Goal: Task Accomplishment & Management: Use online tool/utility

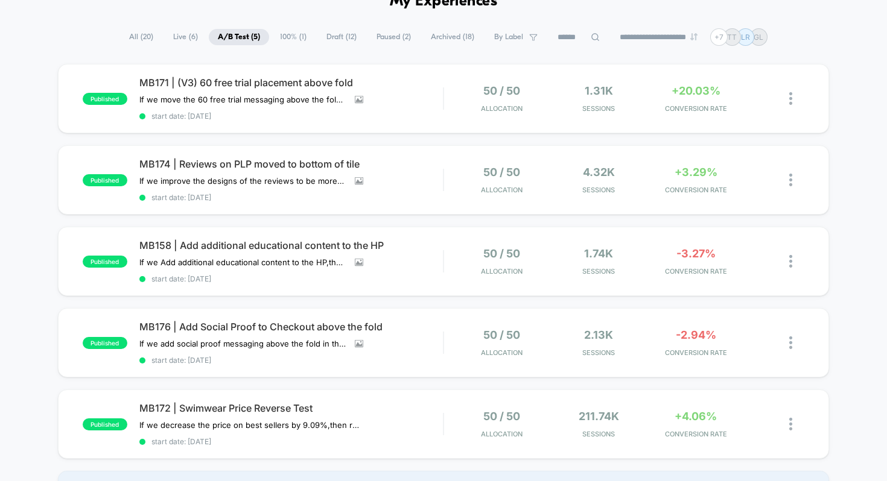
scroll to position [74, 0]
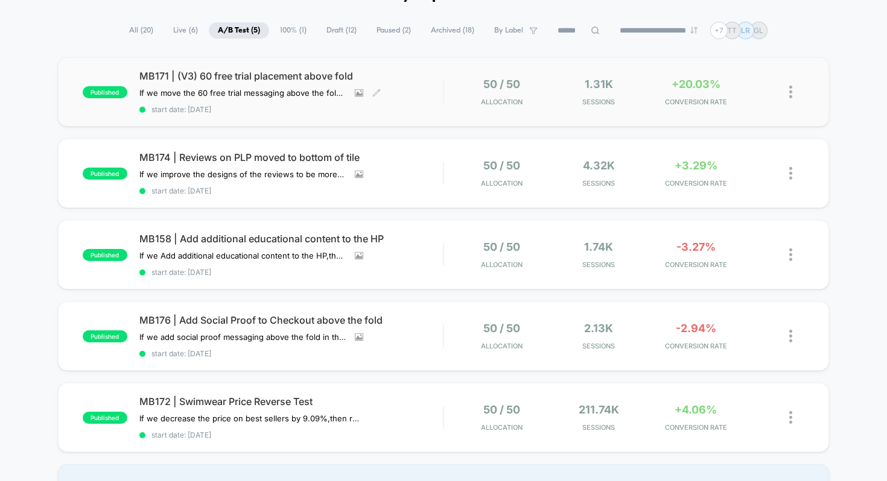
click at [178, 72] on span "MB171 | (V3) 60 free trial placement above fold" at bounding box center [291, 76] width 304 height 12
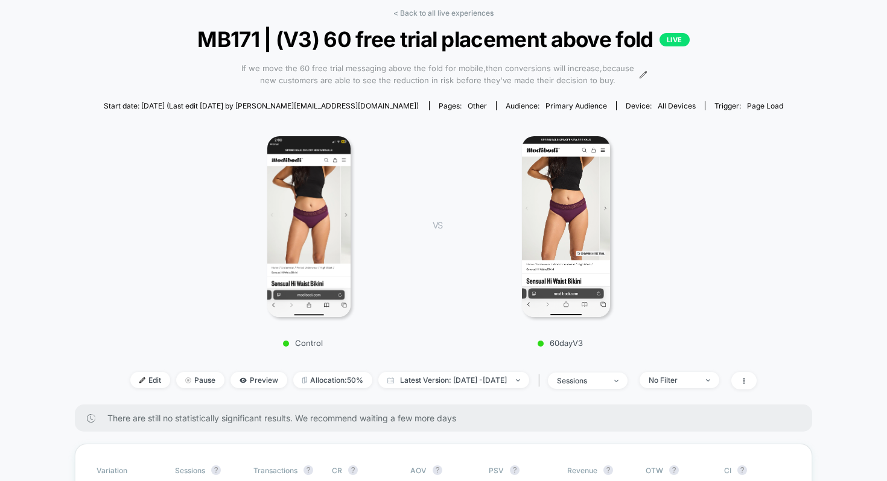
scroll to position [51, 0]
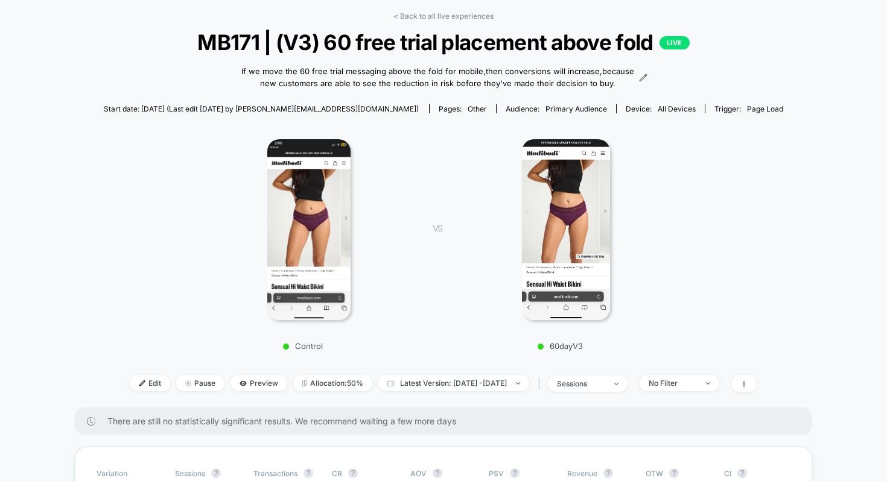
click at [413, 21] on div "< Back to all live experiences MB171 | (V3) 60 free trial placement above fold …" at bounding box center [444, 209] width 680 height 396
click at [414, 17] on link "< Back to all live experiences" at bounding box center [443, 15] width 100 height 9
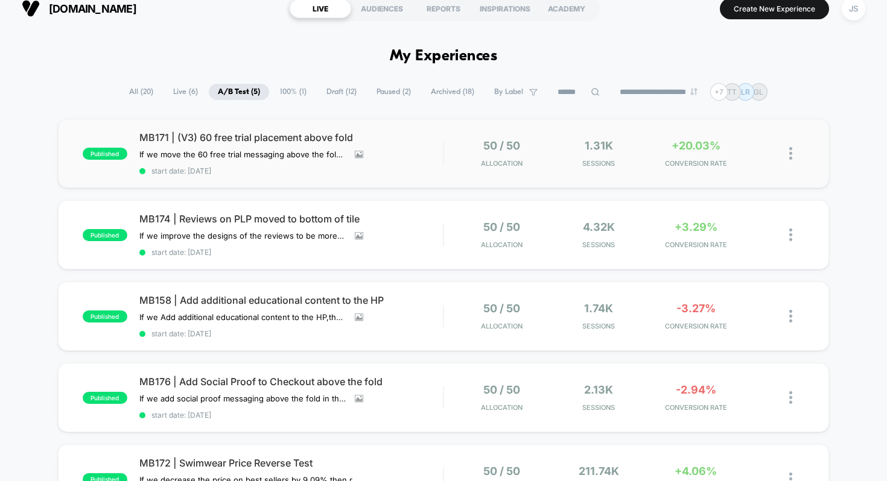
scroll to position [13, 0]
click at [346, 89] on span "Draft ( 12 )" at bounding box center [341, 91] width 48 height 16
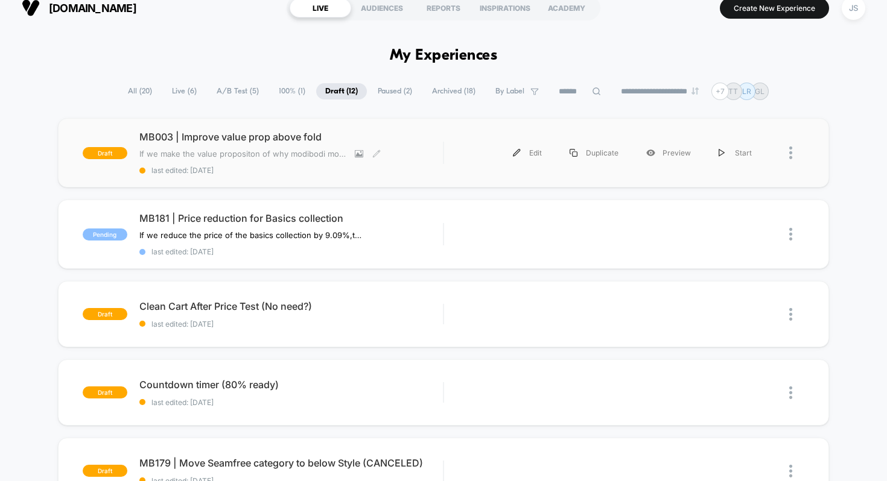
scroll to position [19, 0]
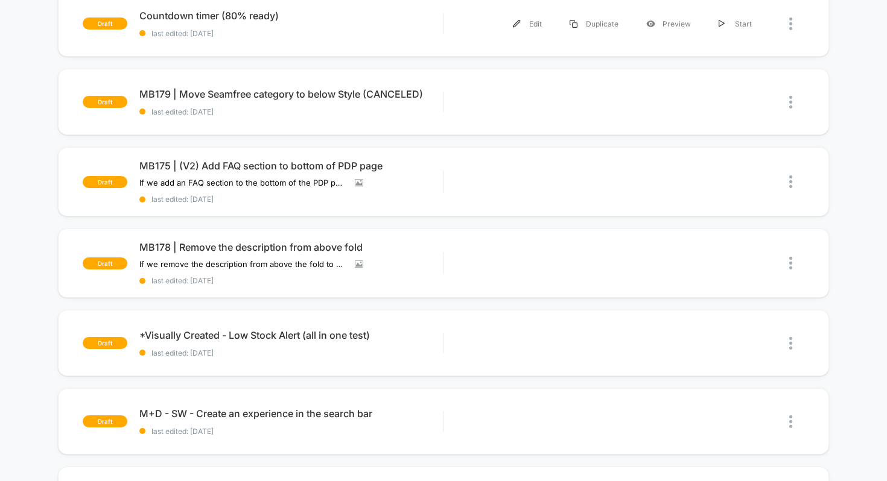
scroll to position [391, 0]
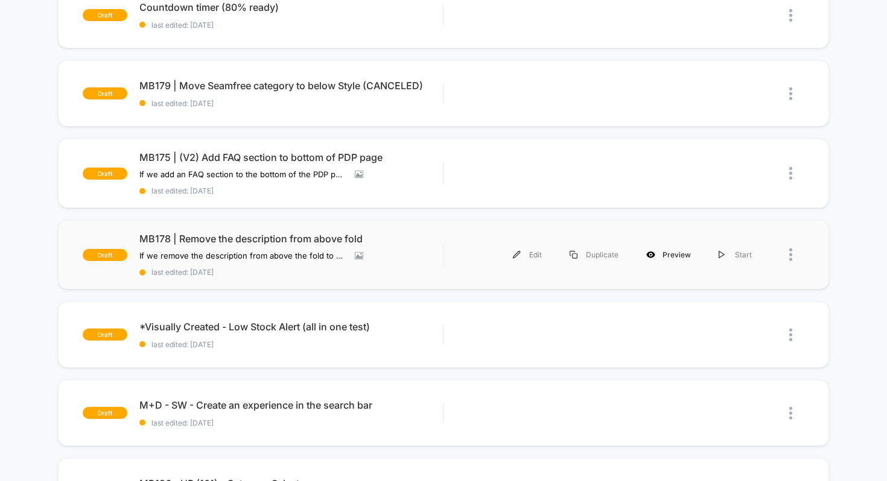
click at [654, 251] on icon at bounding box center [651, 254] width 8 height 7
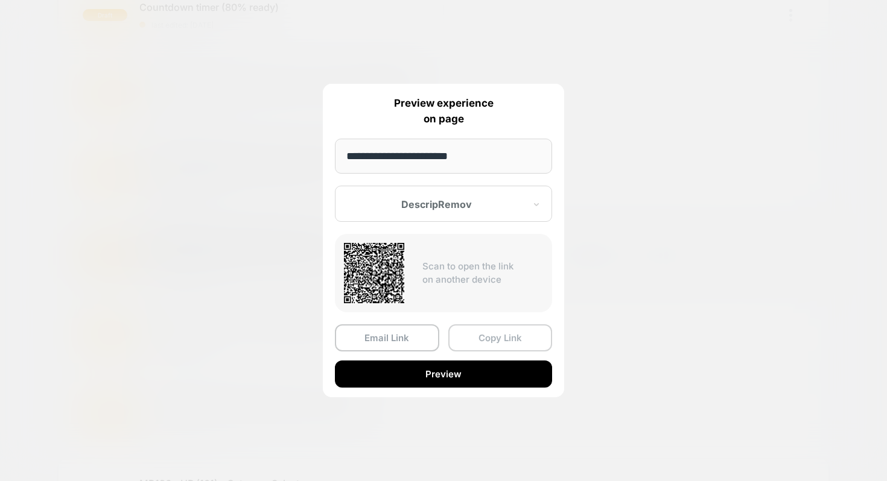
click at [486, 331] on button "Copy Link" at bounding box center [500, 337] width 104 height 27
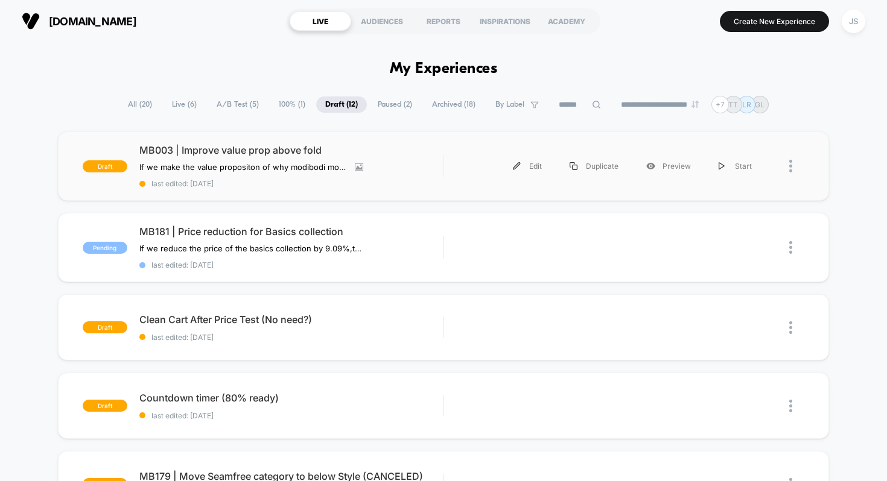
scroll to position [1, 0]
